Goal: Transaction & Acquisition: Purchase product/service

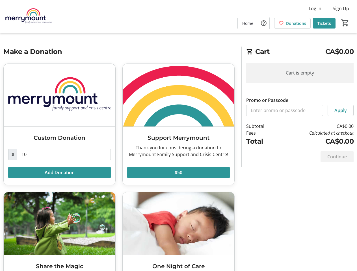
click at [178, 135] on h3 "Support Merrymount" at bounding box center [178, 138] width 102 height 8
click at [29, 16] on img at bounding box center [28, 16] width 50 height 28
click at [314, 8] on span "Log In" at bounding box center [314, 8] width 13 height 7
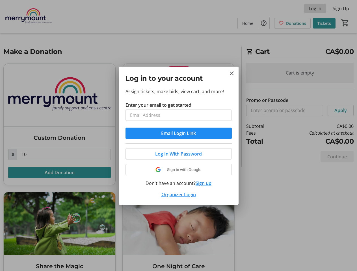
click at [340, 8] on div at bounding box center [178, 135] width 357 height 271
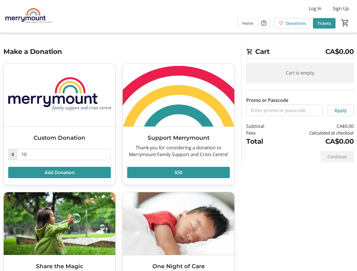
click at [263, 23] on html "Log In Sign Up Home Donations Tickets 0 Home Donations Tickets Cart CA$0.00 Car…" at bounding box center [178, 170] width 357 height 341
